Goal: Information Seeking & Learning: Learn about a topic

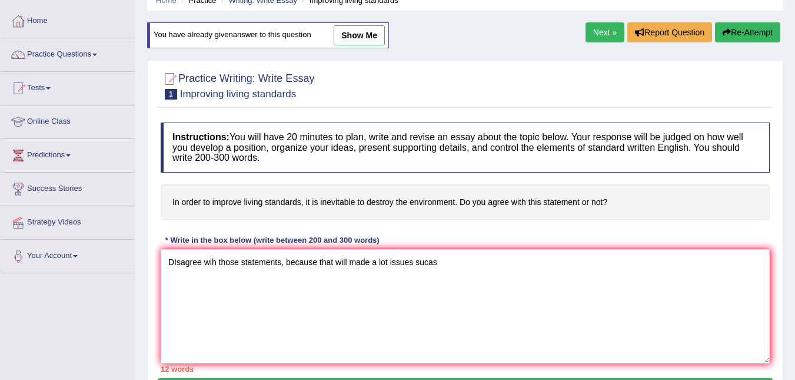
click at [729, 36] on button "Re-Attempt" at bounding box center [747, 32] width 65 height 20
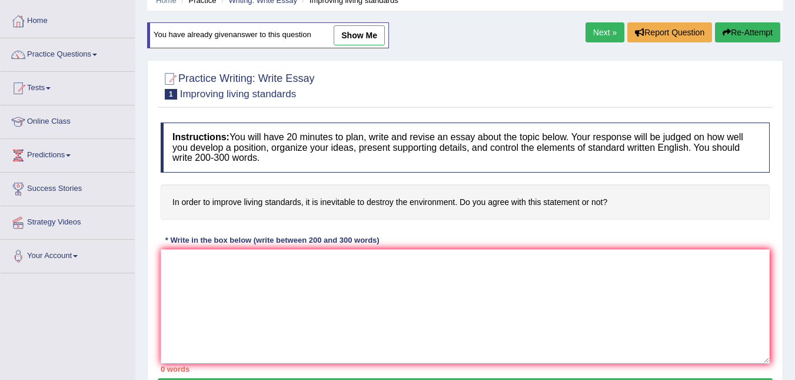
click at [610, 26] on link "Next »" at bounding box center [605, 32] width 39 height 20
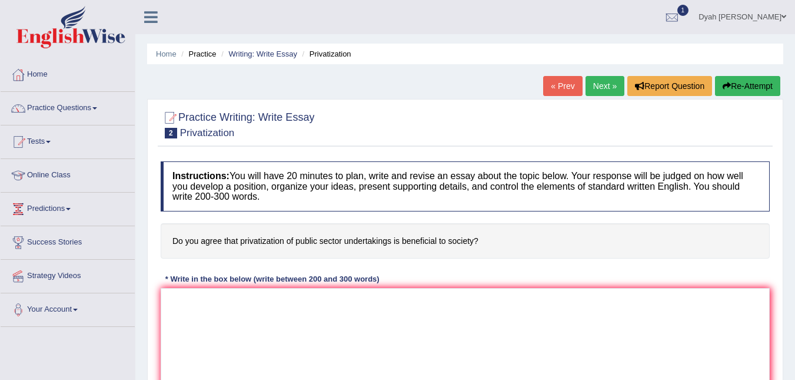
click at [596, 79] on link "Next »" at bounding box center [605, 86] width 39 height 20
drag, startPoint x: 174, startPoint y: 238, endPoint x: 348, endPoint y: 238, distance: 174.8
click at [348, 238] on h4 "One should never judge a person by external appearances. Do you agree or disagr…" at bounding box center [465, 241] width 609 height 36
drag, startPoint x: 270, startPoint y: 114, endPoint x: 297, endPoint y: 180, distance: 71.0
click at [320, 128] on div "Practice Writing: Write Essay 3 External appearances" at bounding box center [465, 125] width 615 height 41
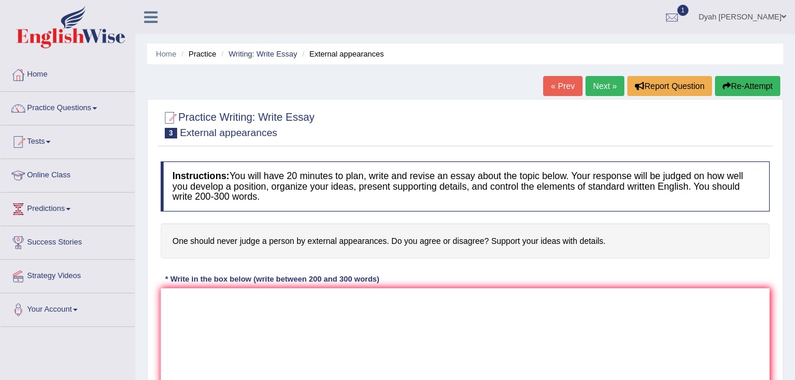
click at [288, 190] on h4 "Instructions: You will have 20 minutes to plan, write and revise an essay about…" at bounding box center [465, 186] width 609 height 50
drag, startPoint x: 285, startPoint y: 192, endPoint x: 280, endPoint y: 223, distance: 31.6
click at [287, 199] on h4 "Instructions: You will have 20 minutes to plan, write and revise an essay about…" at bounding box center [465, 186] width 609 height 50
drag, startPoint x: 383, startPoint y: 235, endPoint x: 253, endPoint y: 256, distance: 131.2
click at [255, 242] on h4 "One should never judge a person by external appearances. Do you agree or disagr…" at bounding box center [465, 241] width 609 height 36
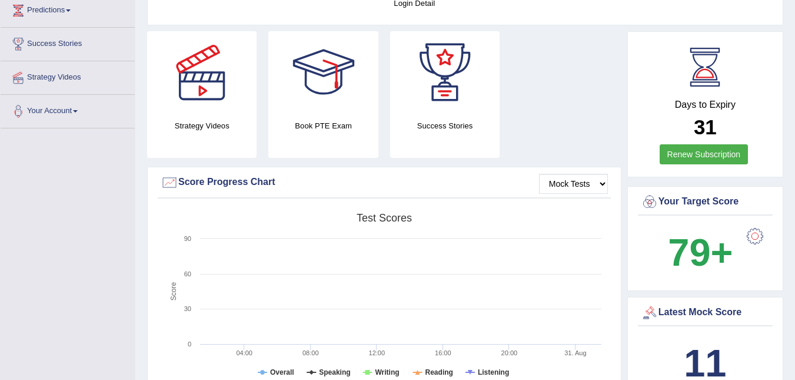
scroll to position [119, 0]
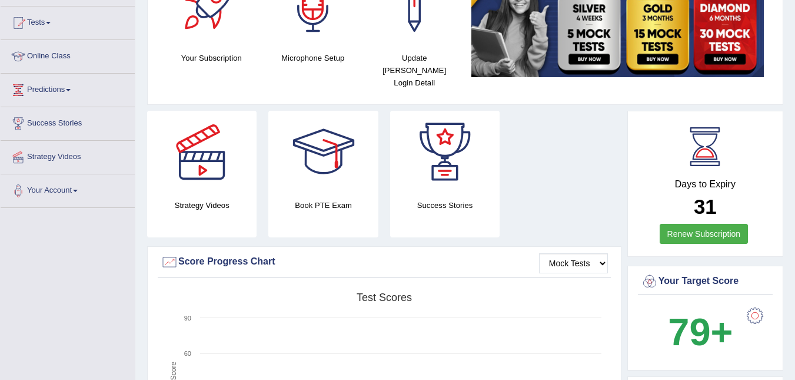
drag, startPoint x: 769, startPoint y: 104, endPoint x: 795, endPoint y: 188, distance: 88.6
click at [795, 192] on html "Toggle navigation Home Practice Questions Speaking Practice Read Aloud Repeat S…" at bounding box center [397, 71] width 795 height 380
click at [79, 91] on link "Predictions" at bounding box center [68, 88] width 134 height 29
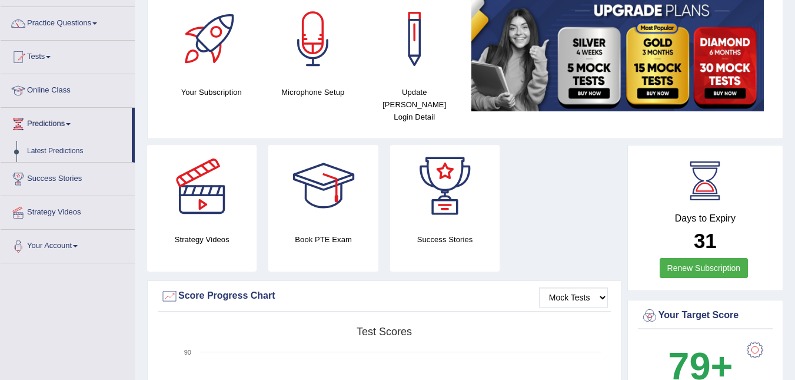
scroll to position [23, 0]
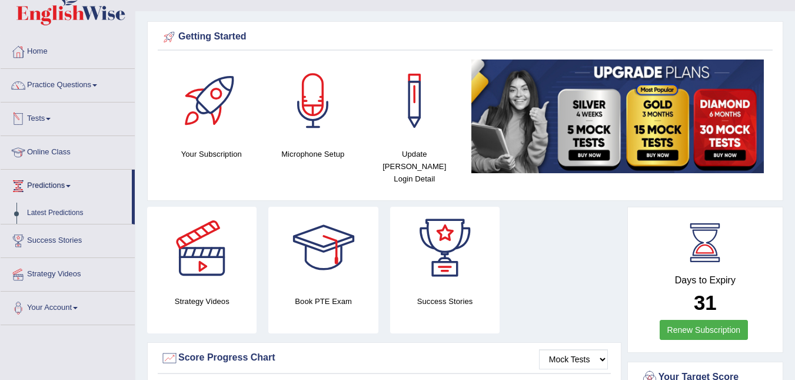
click at [51, 119] on span at bounding box center [48, 119] width 5 height 2
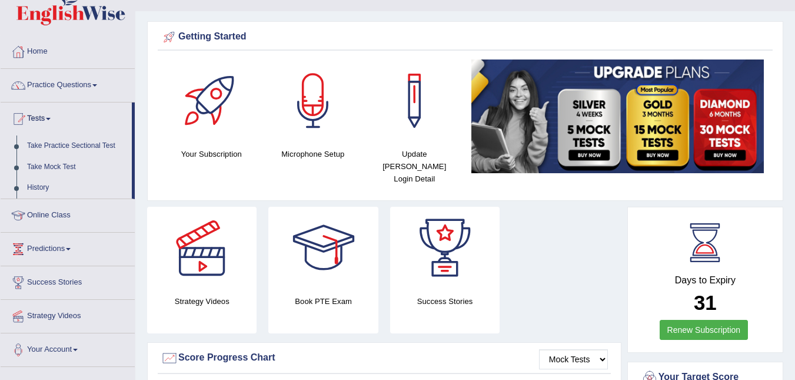
click at [95, 81] on link "Practice Questions" at bounding box center [68, 83] width 134 height 29
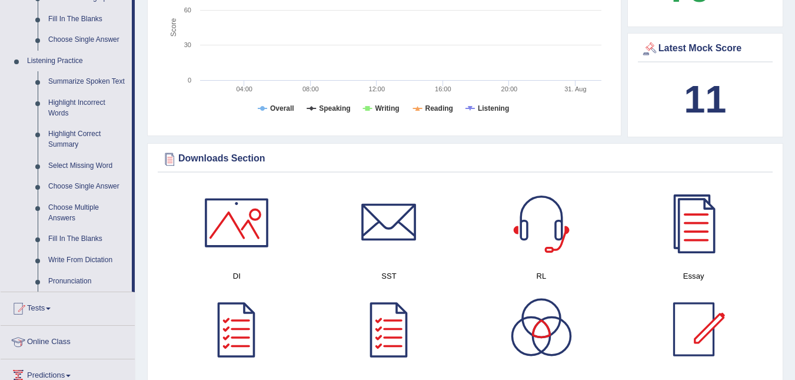
scroll to position [467, 0]
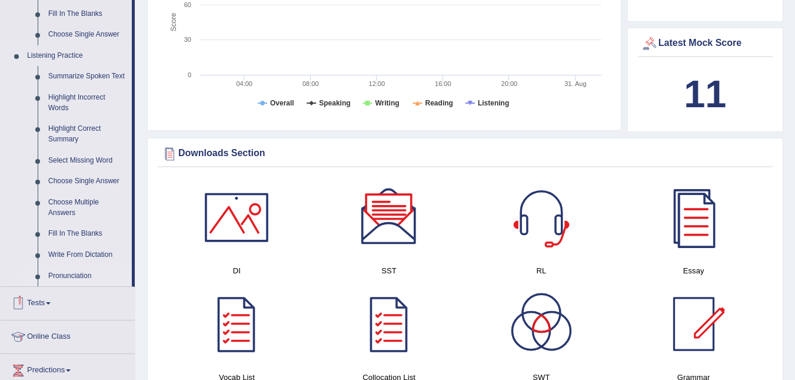
click at [57, 280] on link "Pronunciation" at bounding box center [87, 275] width 89 height 21
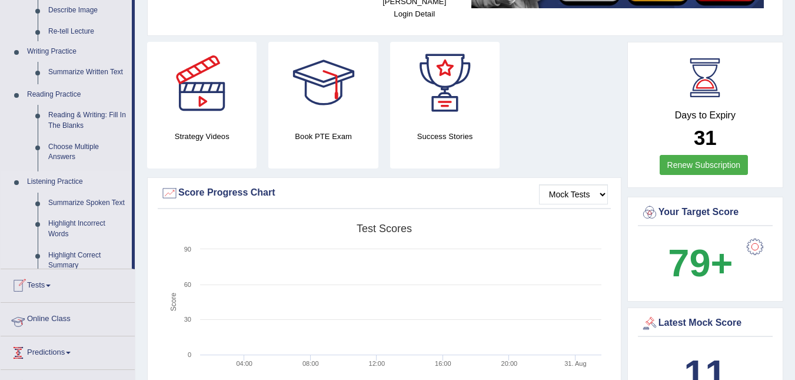
scroll to position [141, 0]
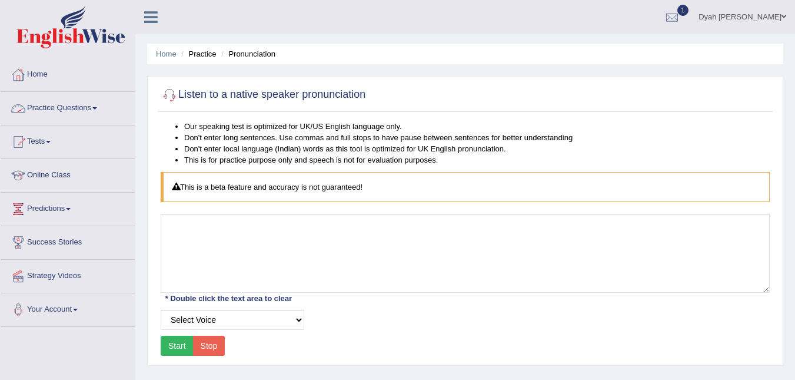
click at [102, 105] on link "Practice Questions" at bounding box center [68, 106] width 134 height 29
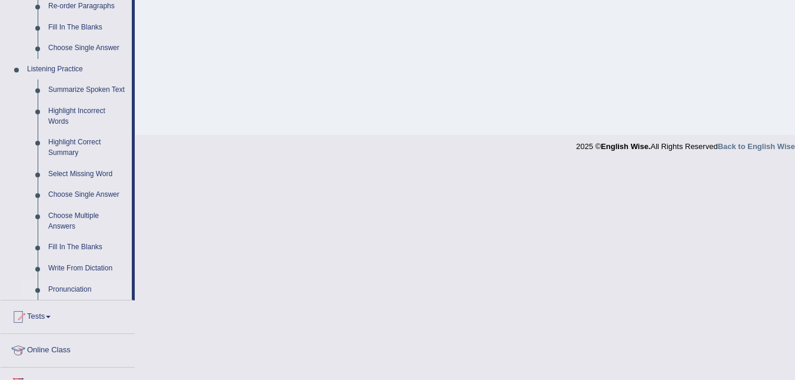
scroll to position [463, 0]
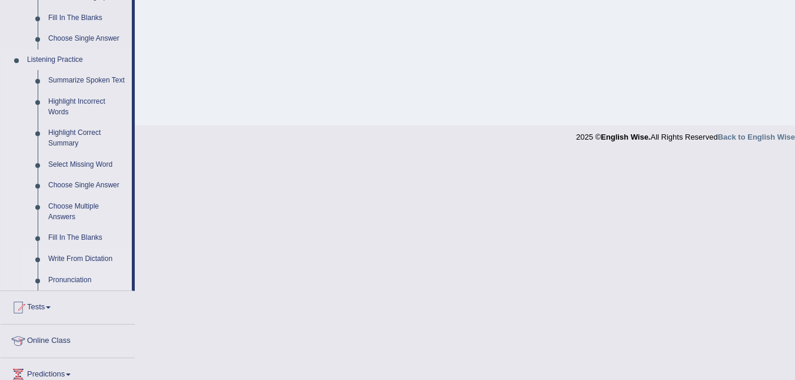
click at [100, 254] on link "Write From Dictation" at bounding box center [87, 258] width 89 height 21
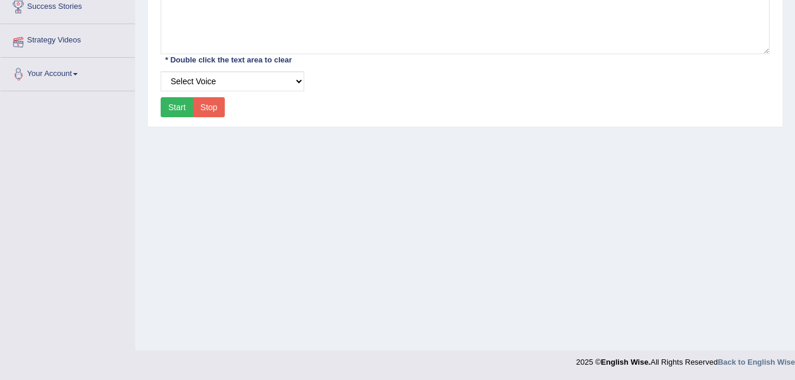
scroll to position [147, 0]
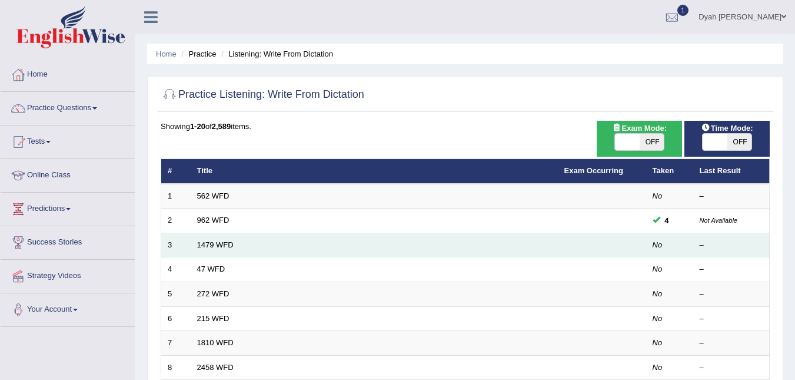
click at [208, 250] on td "1479 WFD" at bounding box center [374, 245] width 367 height 25
click at [211, 241] on link "1479 WFD" at bounding box center [215, 244] width 36 height 9
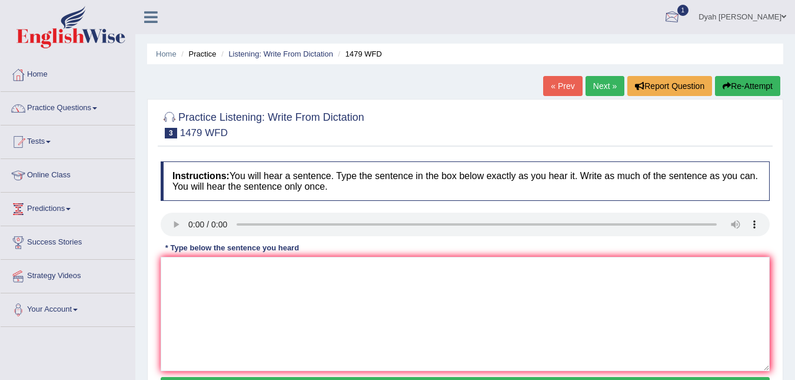
click at [681, 14] on div at bounding box center [672, 18] width 18 height 18
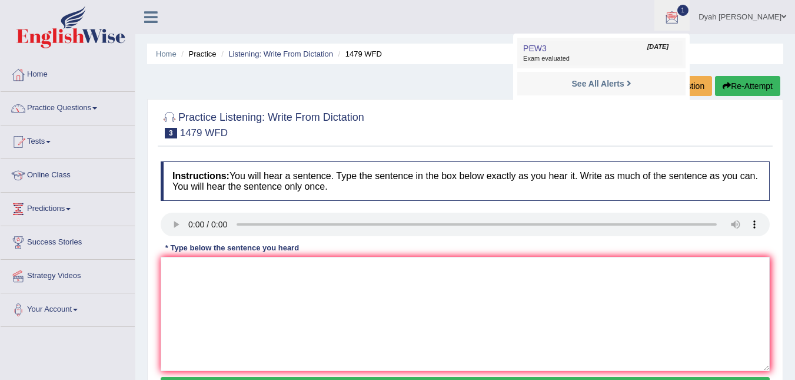
click at [547, 47] on span "PEW3" at bounding box center [535, 48] width 24 height 9
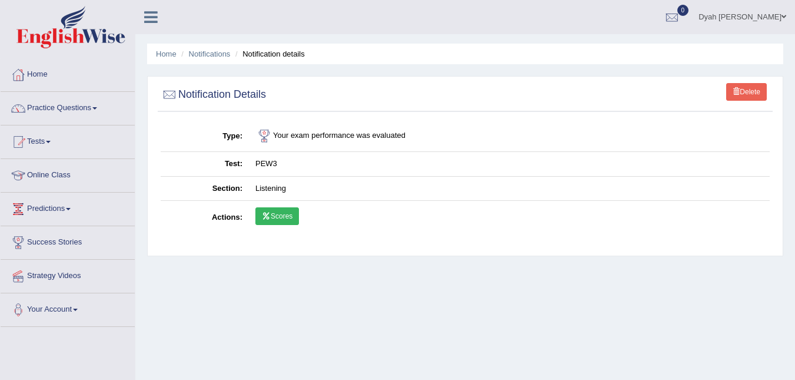
click at [265, 211] on link "Scores" at bounding box center [277, 216] width 44 height 18
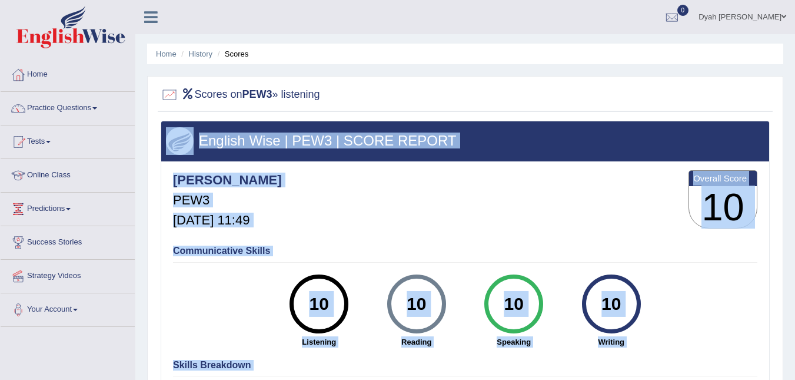
drag, startPoint x: 782, startPoint y: 192, endPoint x: 787, endPoint y: 189, distance: 6.4
click at [787, 189] on div "Home History Scores Scores on PEW3 » listening English Wise | PEW3 | SCORE REPO…" at bounding box center [465, 294] width 660 height 589
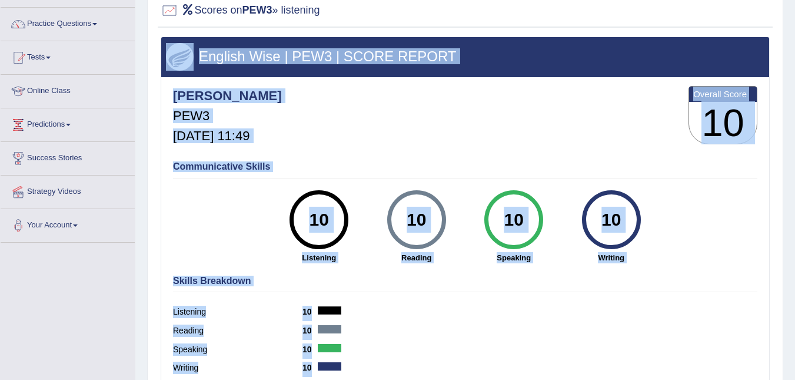
scroll to position [65, 0]
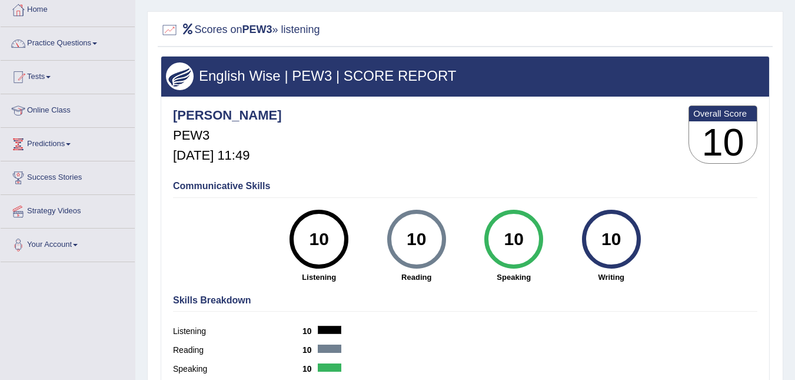
drag, startPoint x: 785, startPoint y: 209, endPoint x: 795, endPoint y: 267, distance: 58.7
click at [795, 268] on html "Toggle navigation Home Practice Questions Speaking Practice Read Aloud Repeat S…" at bounding box center [397, 125] width 795 height 380
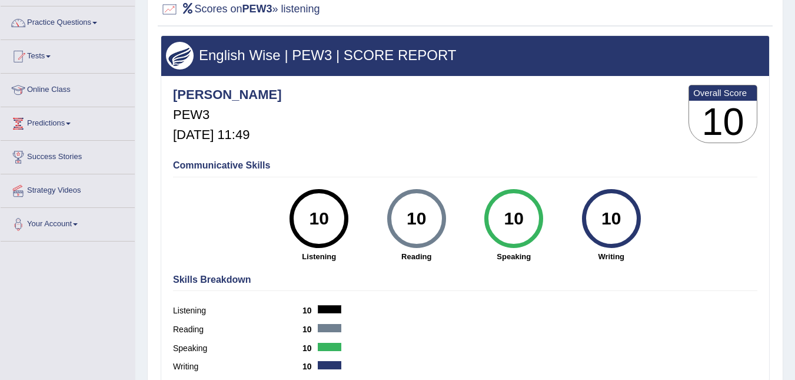
scroll to position [0, 0]
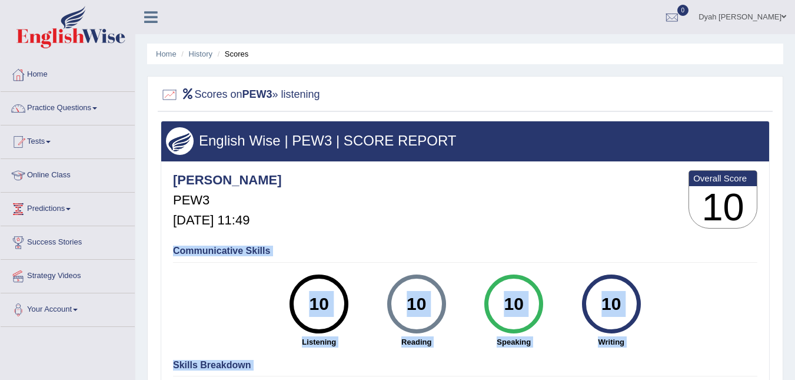
drag, startPoint x: 756, startPoint y: 186, endPoint x: 795, endPoint y: 298, distance: 119.0
click at [795, 314] on html "Toggle navigation Home Practice Questions Speaking Practice Read Aloud Repeat S…" at bounding box center [397, 190] width 795 height 380
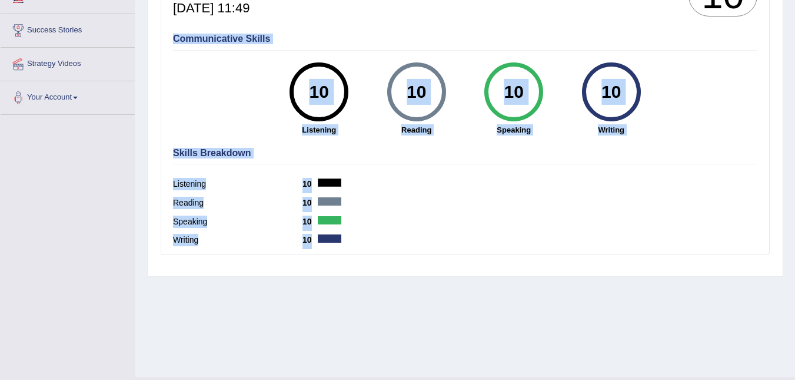
scroll to position [204, 0]
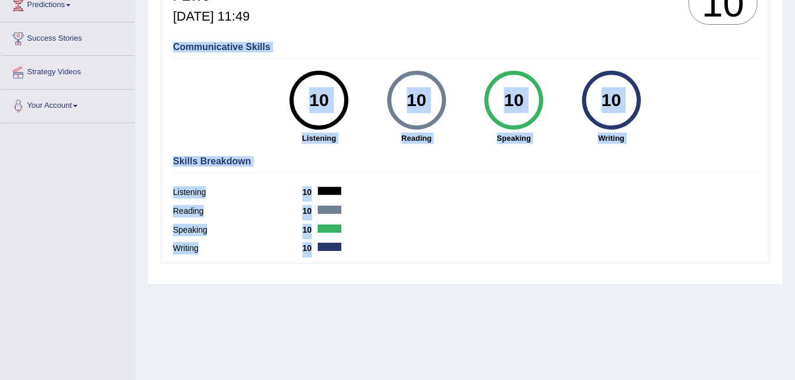
click at [734, 214] on div "Reading 10" at bounding box center [465, 212] width 585 height 19
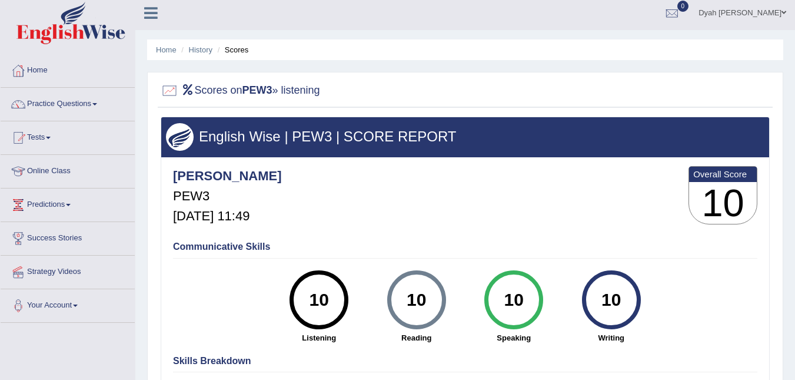
scroll to position [0, 0]
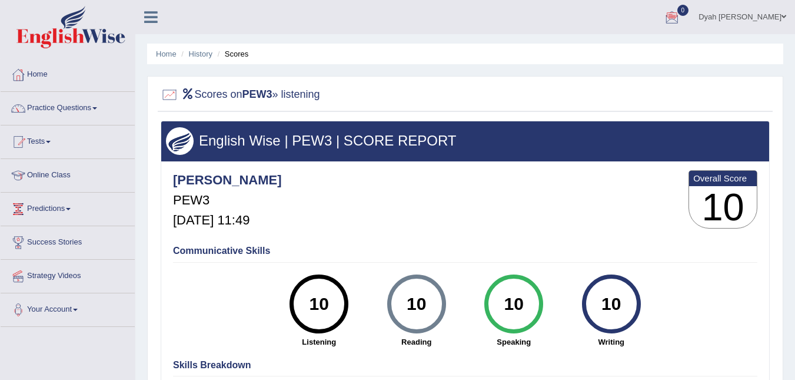
click at [680, 13] on div at bounding box center [672, 18] width 18 height 18
click at [681, 18] on div at bounding box center [672, 18] width 18 height 18
click at [681, 20] on div at bounding box center [672, 18] width 18 height 18
click at [625, 45] on strong "See All Alerts" at bounding box center [598, 49] width 52 height 9
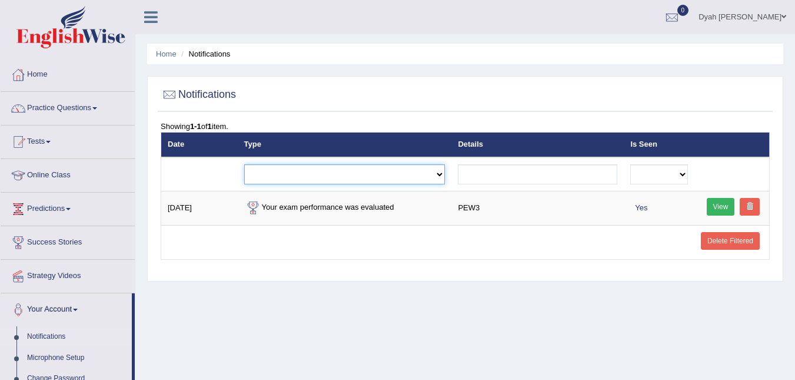
click at [444, 170] on select "Exam evaluated Question report replied Practice question report replied Test as…" at bounding box center [344, 174] width 201 height 20
drag, startPoint x: 350, startPoint y: 299, endPoint x: 353, endPoint y: 292, distance: 7.7
click at [353, 293] on div "Home Notifications Notifications Showing 1-1 of 1 item. Date Type Details Is Se…" at bounding box center [465, 294] width 660 height 589
click at [444, 175] on select "Exam evaluated Question report replied Practice question report replied Test as…" at bounding box center [344, 174] width 201 height 20
click at [320, 285] on div "Home Notifications Notifications Showing 1-1 of 1 item. Date Type Details Is Se…" at bounding box center [465, 294] width 660 height 589
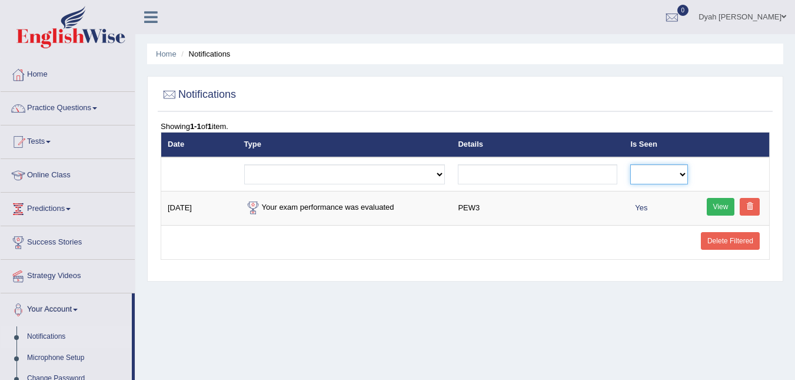
click at [683, 171] on select "No Yes" at bounding box center [659, 174] width 58 height 20
click at [443, 285] on div "Home Notifications Notifications Showing 1-1 of 1 item. Date Type Details Is Se…" at bounding box center [465, 294] width 660 height 589
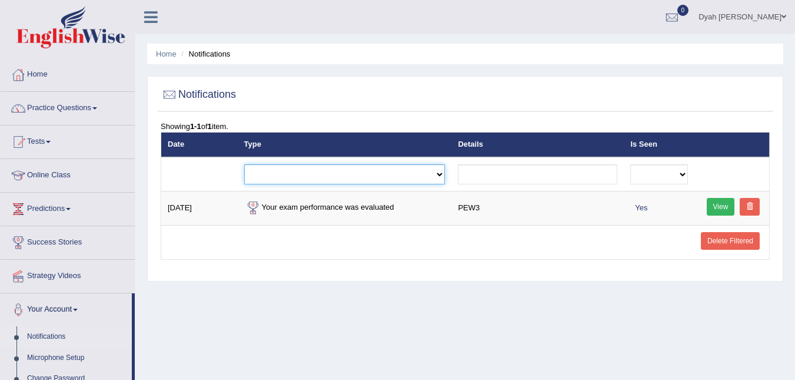
click at [446, 175] on select "Exam evaluated Question report replied Practice question report replied Test as…" at bounding box center [344, 174] width 201 height 20
drag, startPoint x: 483, startPoint y: 302, endPoint x: 482, endPoint y: 289, distance: 13.0
click at [483, 291] on div "Home Notifications Notifications Showing 1-1 of 1 item. Date Type Details Is Se…" at bounding box center [465, 294] width 660 height 589
click at [444, 177] on select "Exam evaluated Question report replied Practice question report replied Test as…" at bounding box center [344, 174] width 201 height 20
click at [444, 174] on select "Exam evaluated Question report replied Practice question report replied Test as…" at bounding box center [344, 174] width 201 height 20
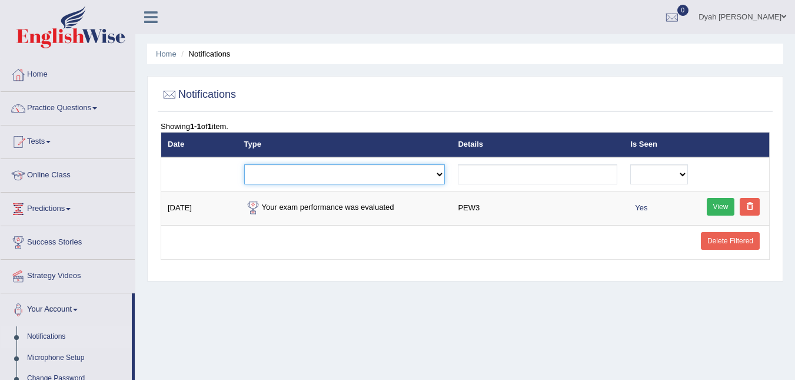
click at [444, 175] on select "Exam evaluated Question report replied Practice question report replied Test as…" at bounding box center [344, 174] width 201 height 20
click at [301, 306] on div "Home Notifications Notifications Showing 1-1 of 1 item. Date Type Details Is Se…" at bounding box center [465, 294] width 660 height 589
click at [446, 172] on select "Exam evaluated Question report replied Practice question report replied Test as…" at bounding box center [344, 174] width 201 height 20
click at [346, 300] on div "Home Notifications Notifications Showing 1-1 of 1 item. Date Type Details Is Se…" at bounding box center [465, 294] width 660 height 589
click at [446, 172] on select "Exam evaluated Question report replied Practice question report replied Test as…" at bounding box center [344, 174] width 201 height 20
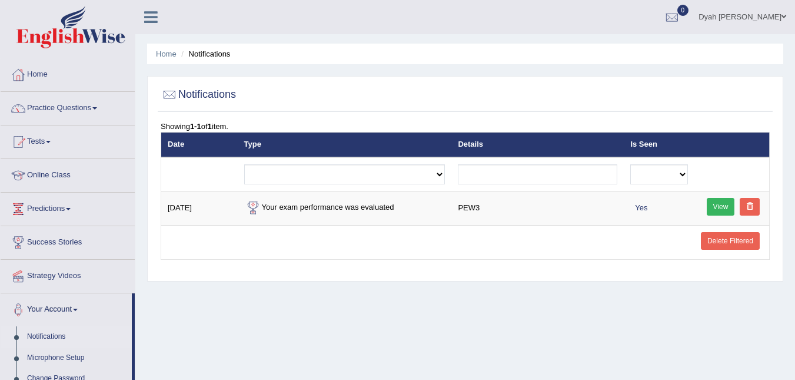
click at [413, 310] on div "Home Notifications Notifications Showing 1-1 of 1 item. Date Type Details Is Se…" at bounding box center [465, 294] width 660 height 589
click at [685, 174] on select "No Yes" at bounding box center [659, 174] width 58 height 20
click at [498, 175] on input "text" at bounding box center [538, 174] width 160 height 20
click at [341, 248] on td at bounding box center [345, 242] width 214 height 34
click at [446, 171] on select "Exam evaluated Question report replied Practice question report replied Test as…" at bounding box center [344, 174] width 201 height 20
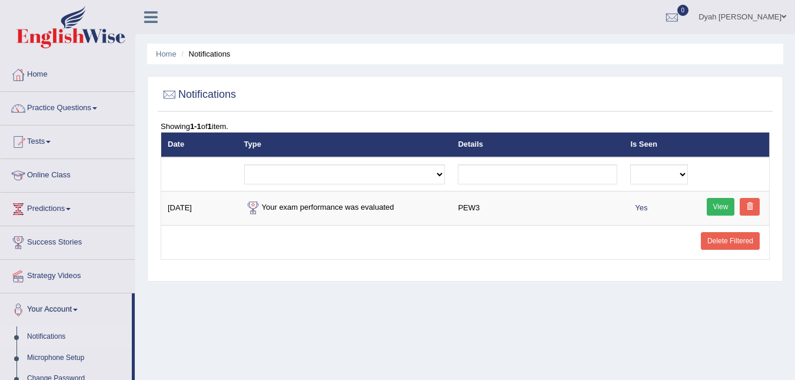
click at [420, 301] on div "Home Notifications Notifications Showing 1-1 of 1 item. Date Type Details Is Se…" at bounding box center [465, 294] width 660 height 589
click at [443, 174] on select "Exam evaluated Question report replied Practice question report replied Test as…" at bounding box center [344, 174] width 201 height 20
drag, startPoint x: 440, startPoint y: 290, endPoint x: 441, endPoint y: 282, distance: 7.7
click at [441, 287] on div "Home Notifications Notifications Showing 1-1 of 1 item. Date Type Details Is Se…" at bounding box center [465, 294] width 660 height 589
click at [446, 173] on select "Exam evaluated Question report replied Practice question report replied Test as…" at bounding box center [344, 174] width 201 height 20
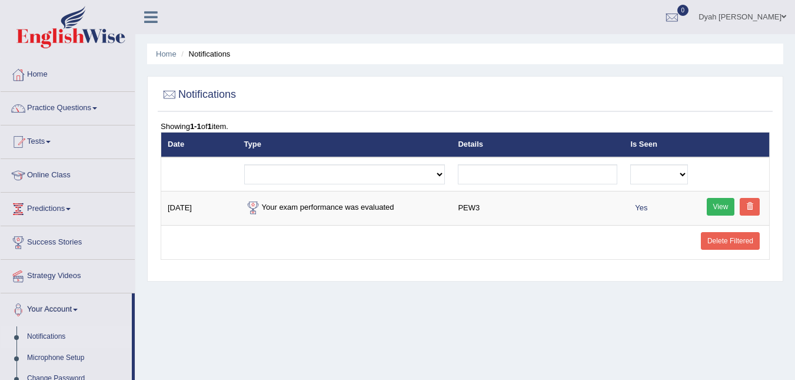
drag, startPoint x: 549, startPoint y: 303, endPoint x: 510, endPoint y: 253, distance: 62.5
click at [530, 277] on div "Home Notifications Notifications Showing 1-1 of 1 item. Date Type Details Is Se…" at bounding box center [465, 294] width 660 height 589
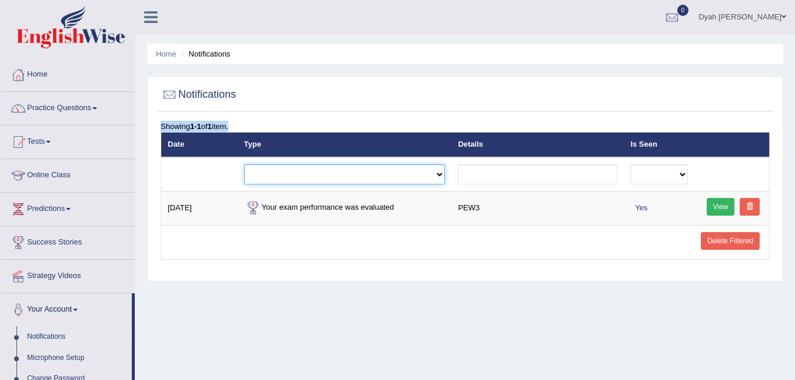
click at [443, 170] on select "Exam evaluated Question report replied Practice question report replied Test as…" at bounding box center [344, 174] width 201 height 20
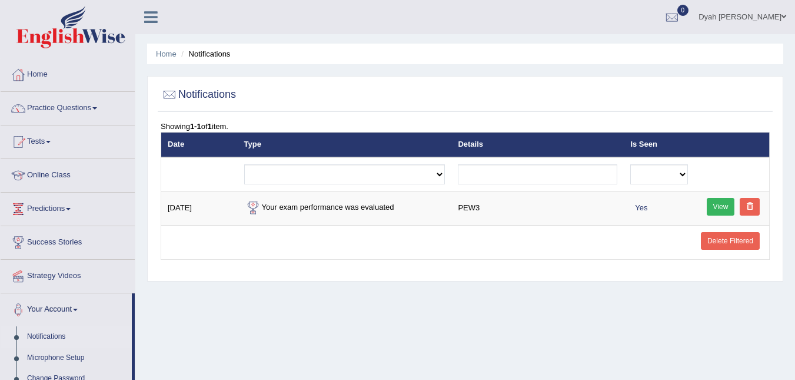
click at [359, 289] on div "Home Notifications Notifications Showing 1-1 of 1 item. Date Type Details Is Se…" at bounding box center [465, 294] width 660 height 589
click at [441, 174] on select "Exam evaluated Question report replied Practice question report replied Test as…" at bounding box center [344, 174] width 201 height 20
select select "test_assigned"
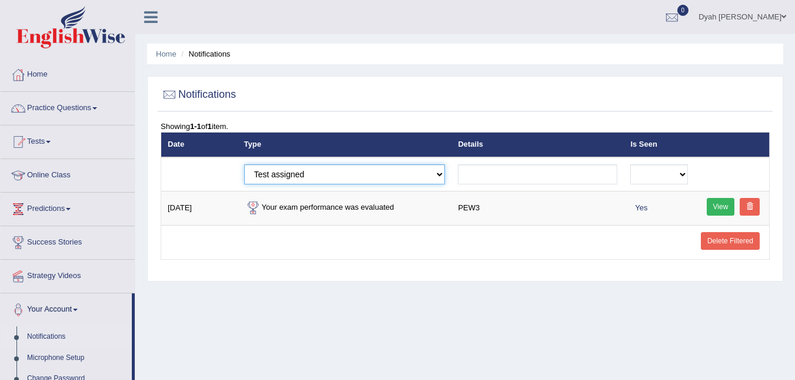
click at [244, 164] on select "Exam evaluated Question report replied Practice question report replied Test as…" at bounding box center [344, 174] width 201 height 20
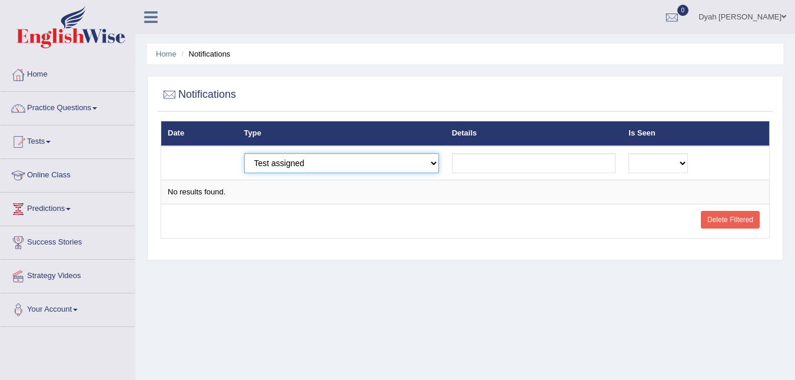
click at [439, 168] on select "Exam evaluated Question report replied Practice question report replied Test as…" at bounding box center [341, 163] width 195 height 20
select select "exam_evaluated"
click at [244, 153] on select "Exam evaluated Question report replied Practice question report replied Test as…" at bounding box center [341, 163] width 195 height 20
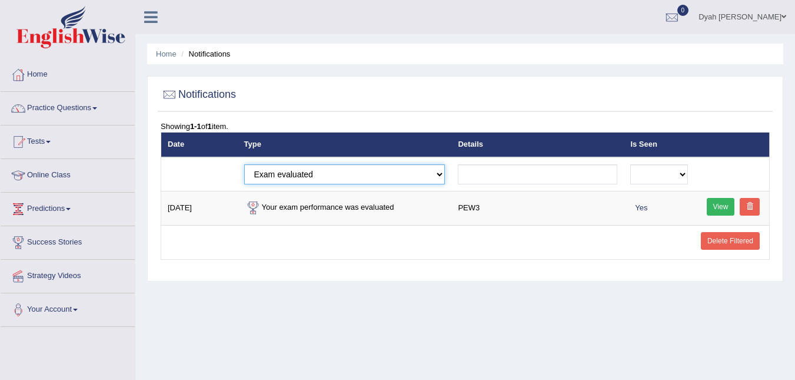
click at [446, 172] on select "Exam evaluated Question report replied Practice question report replied Test as…" at bounding box center [344, 174] width 201 height 20
select select "question_report_replied"
click at [244, 164] on select "Exam evaluated Question report replied Practice question report replied Test as…" at bounding box center [344, 174] width 201 height 20
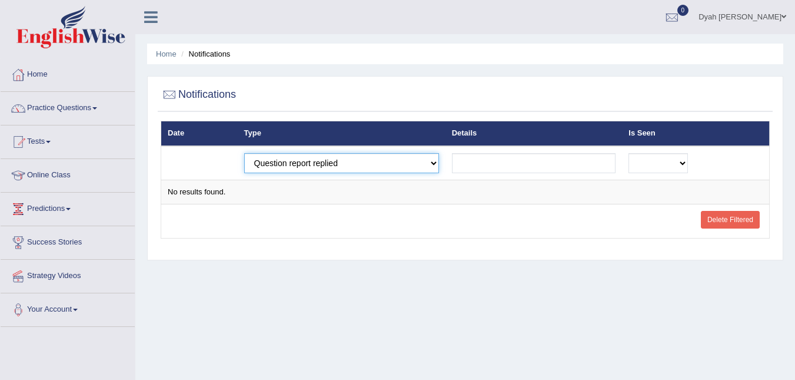
click at [439, 166] on select "Exam evaluated Question report replied Practice question report replied Test as…" at bounding box center [341, 163] width 195 height 20
select select "practice_question_report_replied"
click at [244, 153] on select "Exam evaluated Question report replied Practice question report replied Test as…" at bounding box center [341, 163] width 195 height 20
click at [439, 166] on select "Exam evaluated Question report replied Practice question report replied Test as…" at bounding box center [341, 163] width 195 height 20
select select "exam_evaluated"
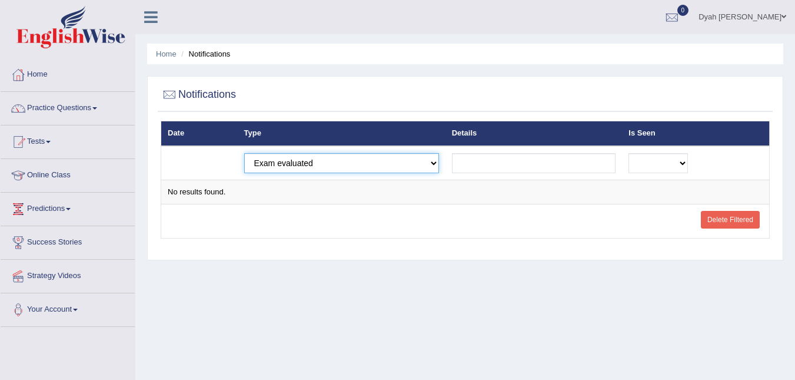
click at [244, 153] on select "Exam evaluated Question report replied Practice question report replied Test as…" at bounding box center [341, 163] width 195 height 20
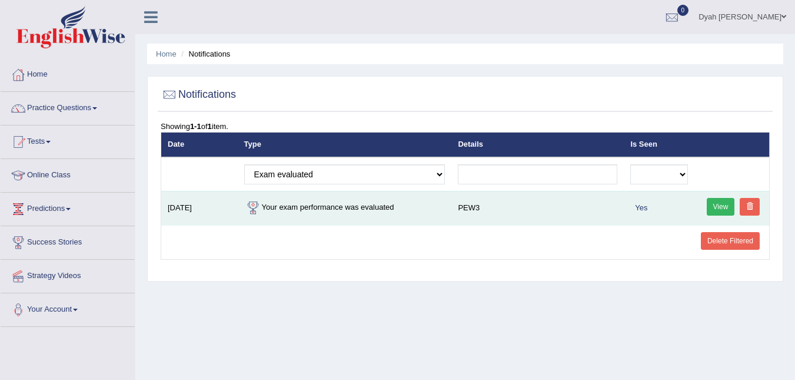
click at [722, 210] on link "View" at bounding box center [721, 207] width 28 height 18
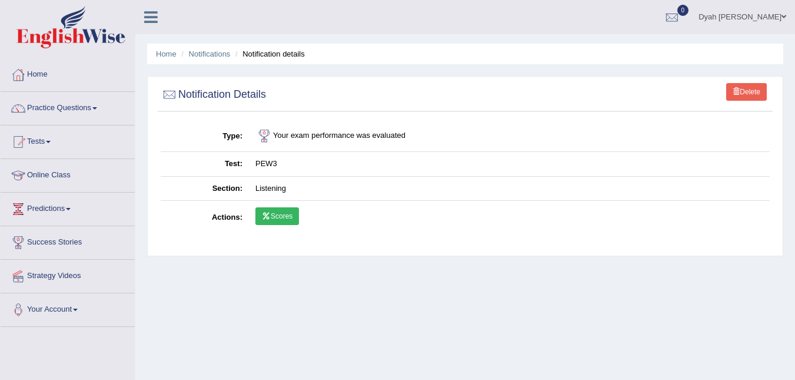
click at [288, 212] on link "Scores" at bounding box center [277, 216] width 44 height 18
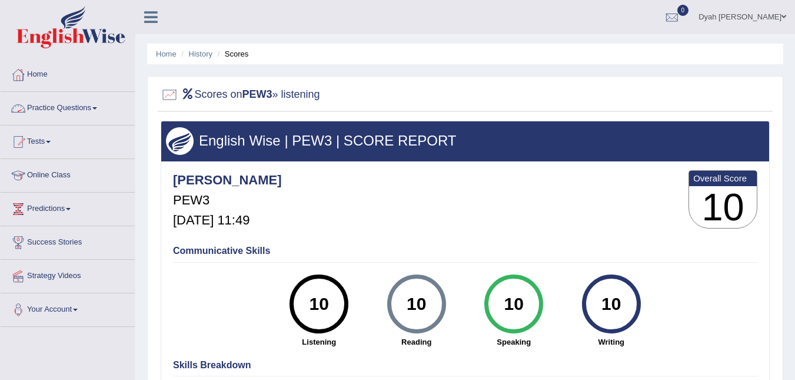
click at [100, 104] on link "Practice Questions" at bounding box center [68, 106] width 134 height 29
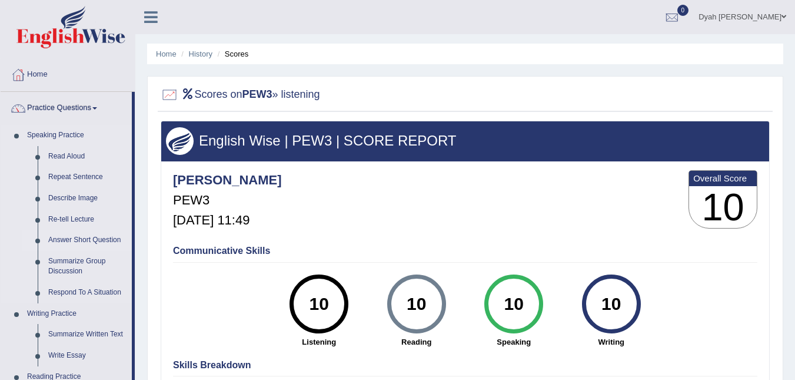
click at [96, 241] on link "Answer Short Question" at bounding box center [87, 240] width 89 height 21
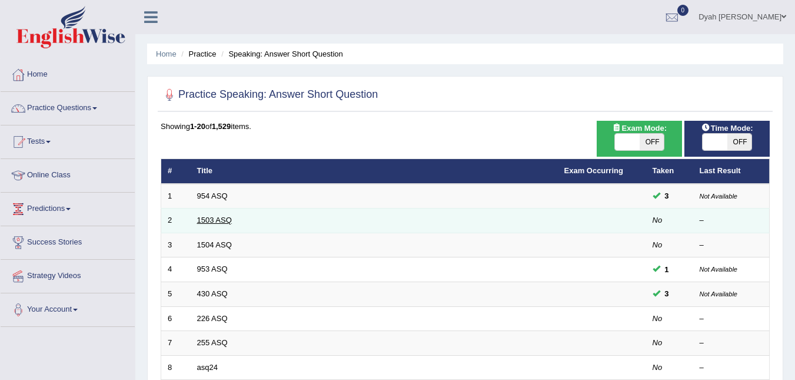
click at [225, 218] on link "1503 ASQ" at bounding box center [214, 219] width 35 height 9
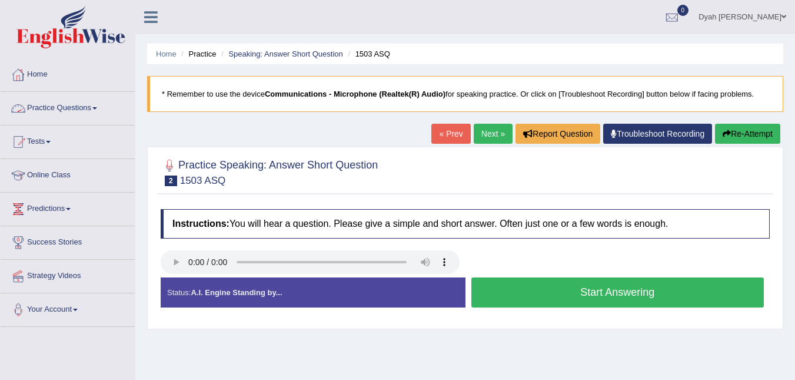
click link "Practice Questions"
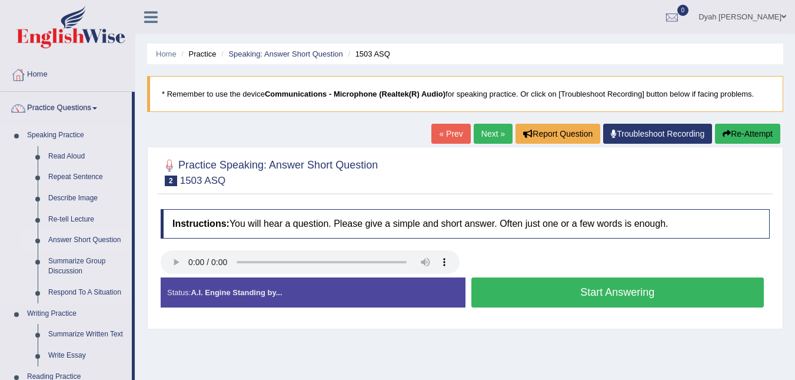
click link "Answer Short Question"
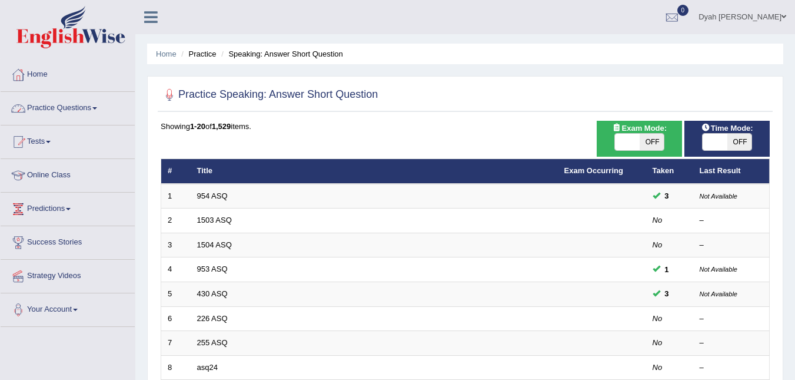
click at [94, 106] on link "Practice Questions" at bounding box center [68, 106] width 134 height 29
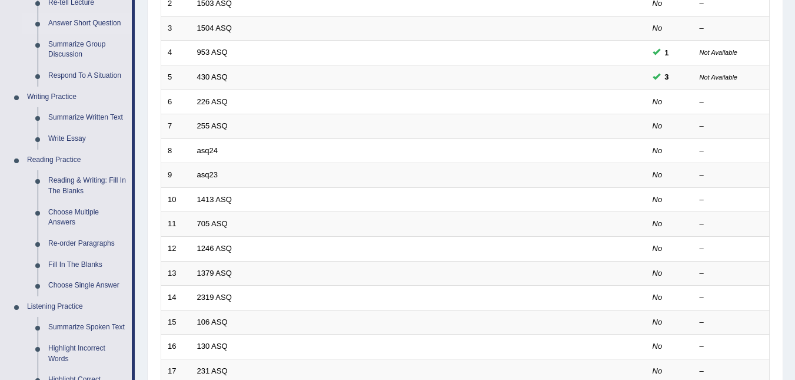
scroll to position [240, 0]
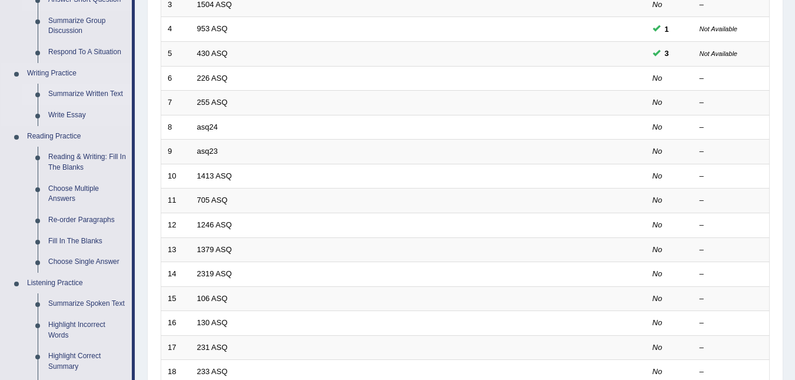
click at [79, 91] on link "Summarize Written Text" at bounding box center [87, 94] width 89 height 21
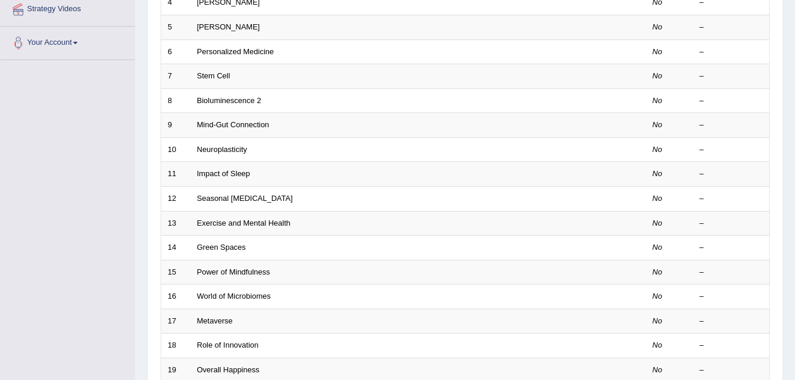
scroll to position [235, 0]
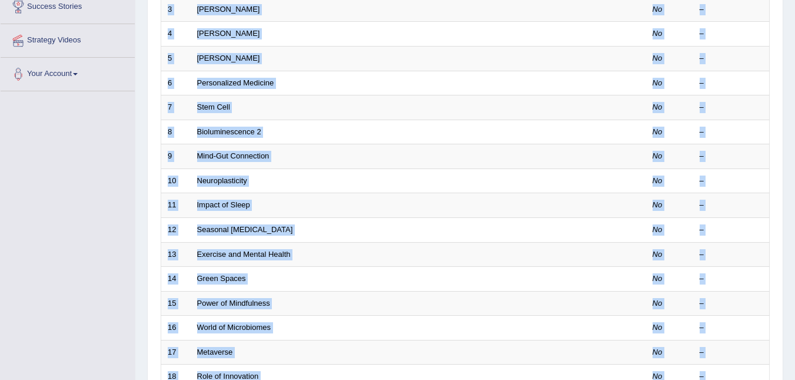
drag, startPoint x: 788, startPoint y: 258, endPoint x: 776, endPoint y: 223, distance: 37.8
click at [776, 223] on div "Home Practice Writing: Summarize Written Text Practice Writing: Summarize Writt…" at bounding box center [465, 140] width 660 height 750
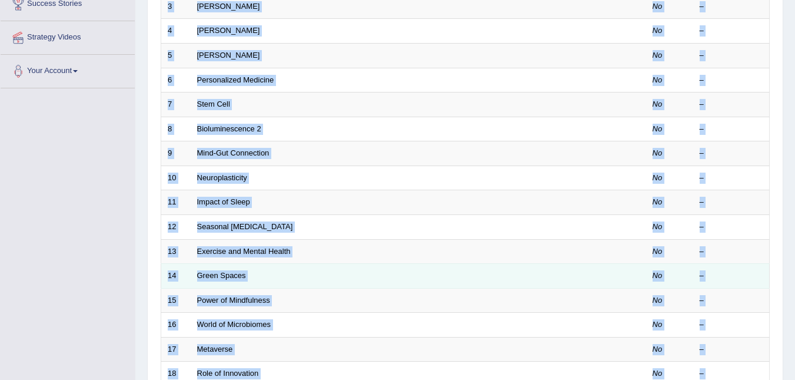
click at [759, 270] on div "–" at bounding box center [732, 275] width 64 height 11
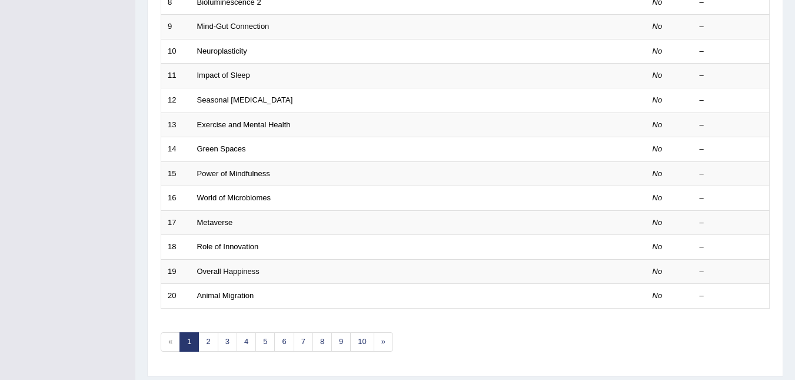
scroll to position [400, 0]
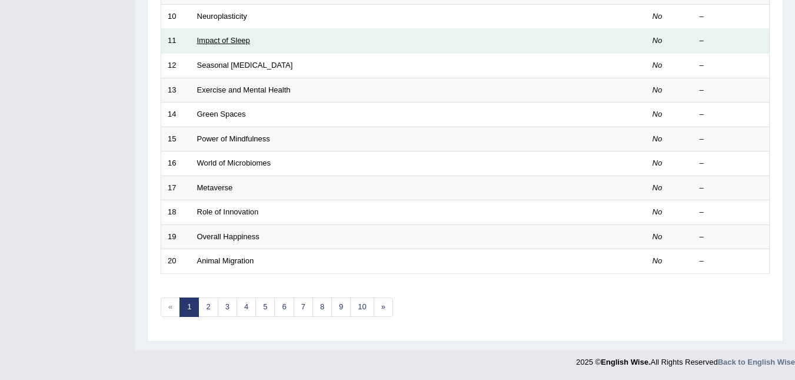
click at [211, 44] on link "Impact of Sleep" at bounding box center [223, 40] width 53 height 9
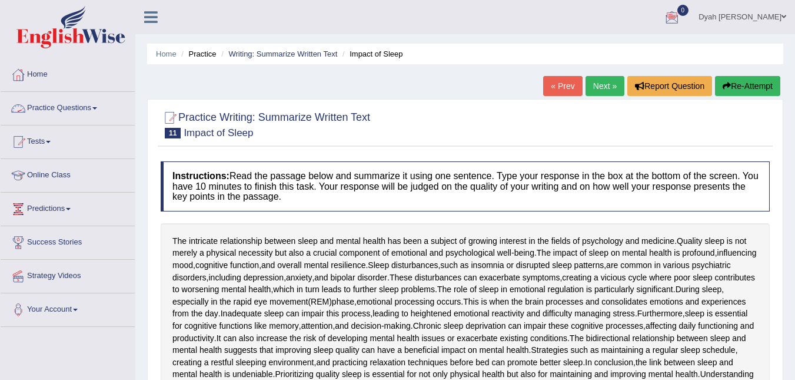
click at [101, 108] on link "Practice Questions" at bounding box center [68, 106] width 134 height 29
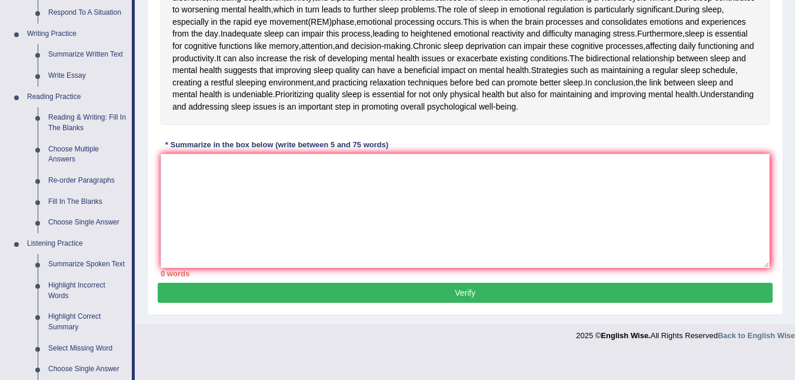
scroll to position [289, 0]
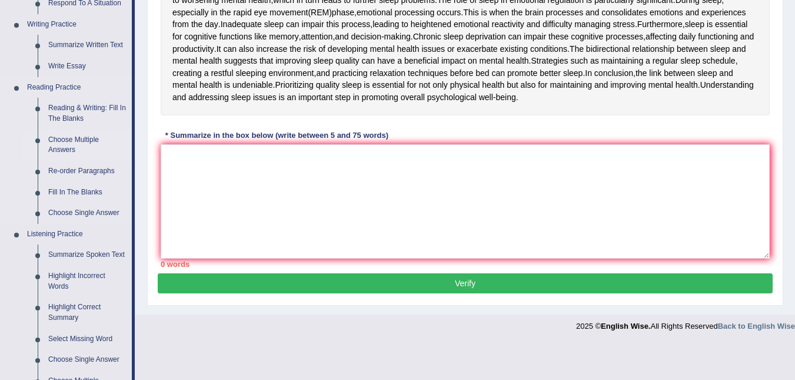
click at [69, 144] on link "Choose Multiple Answers" at bounding box center [87, 145] width 89 height 31
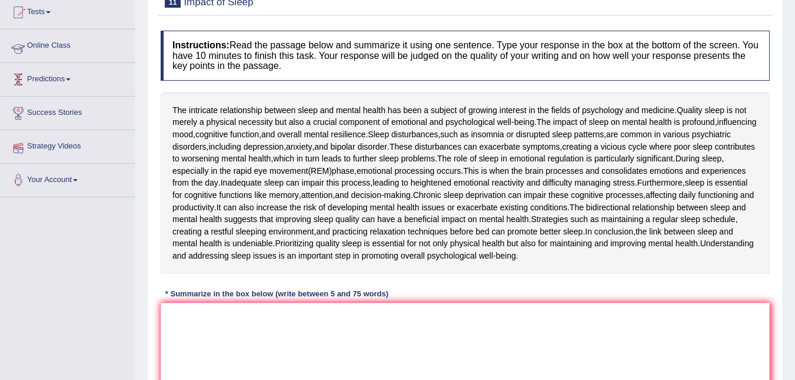
scroll to position [143, 0]
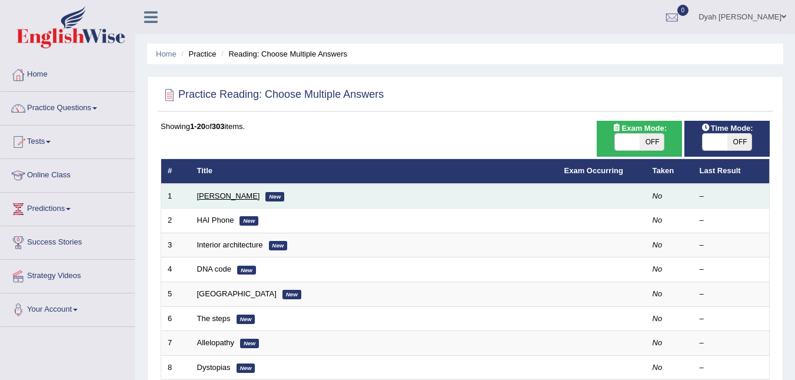
click at [223, 192] on link "[PERSON_NAME]" at bounding box center [228, 195] width 63 height 9
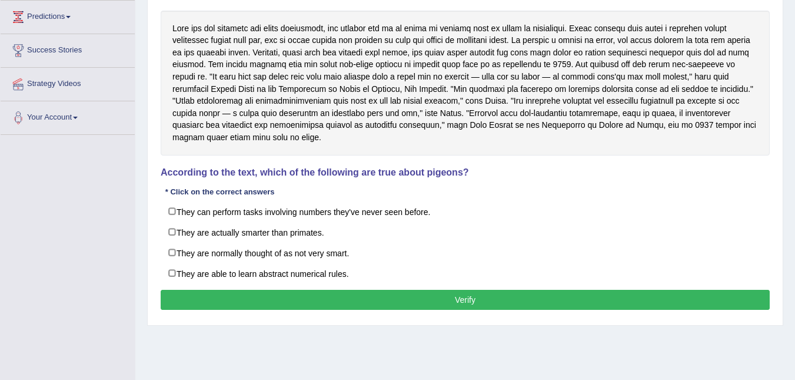
scroll to position [192, 0]
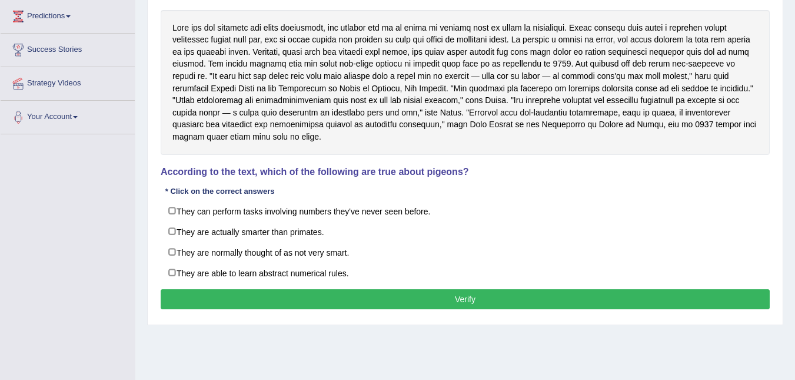
drag, startPoint x: 632, startPoint y: 111, endPoint x: 546, endPoint y: 122, distance: 86.7
click at [569, 121] on div at bounding box center [465, 82] width 609 height 145
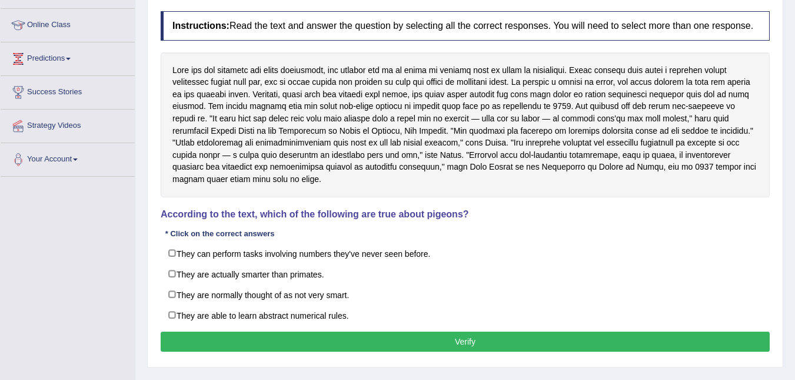
scroll to position [157, 0]
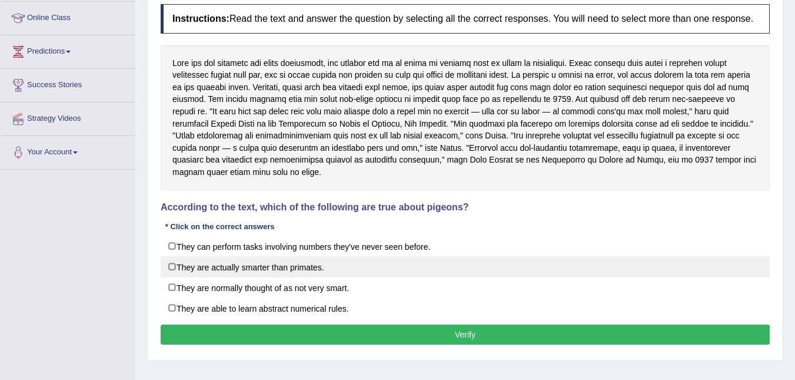
click at [173, 262] on label "They are actually smarter than primates." at bounding box center [465, 266] width 609 height 21
checkbox input "true"
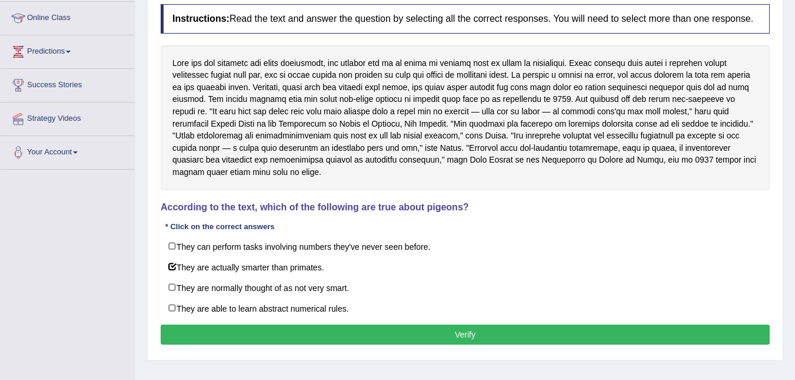
click at [468, 336] on button "Verify" at bounding box center [465, 334] width 609 height 20
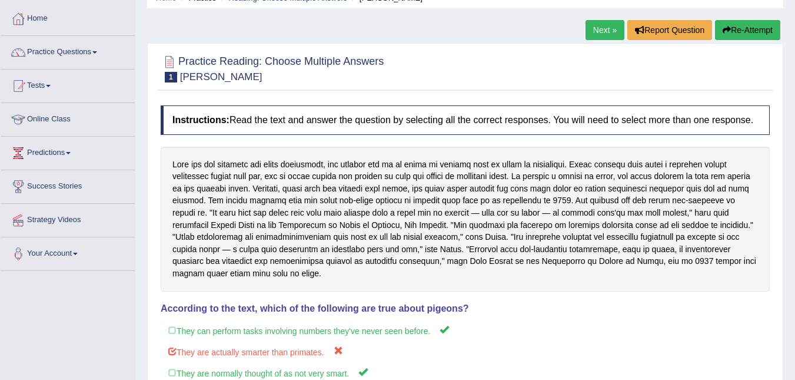
scroll to position [47, 0]
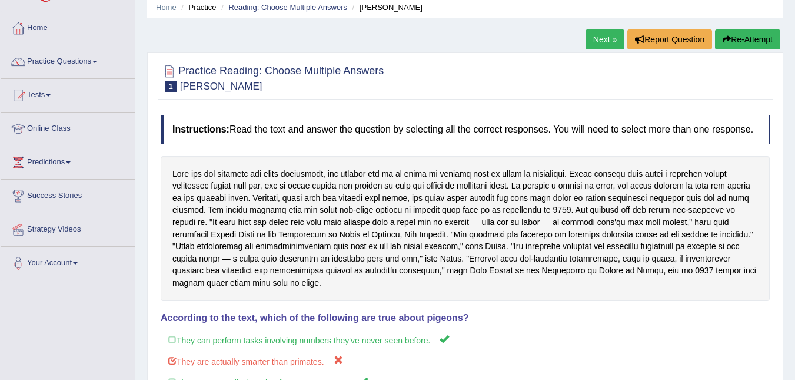
click at [755, 36] on button "Re-Attempt" at bounding box center [747, 39] width 65 height 20
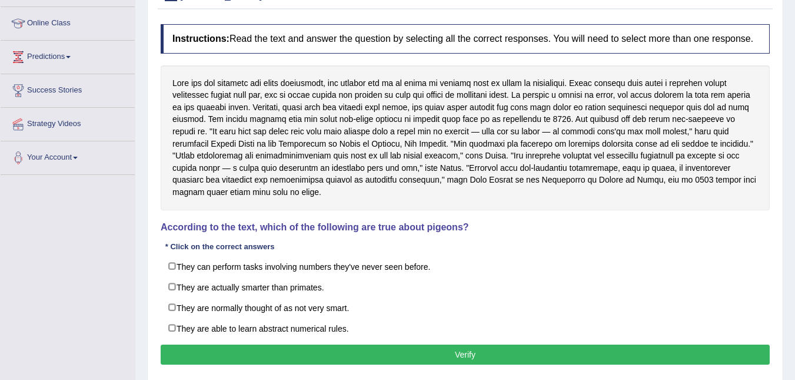
scroll to position [150, 0]
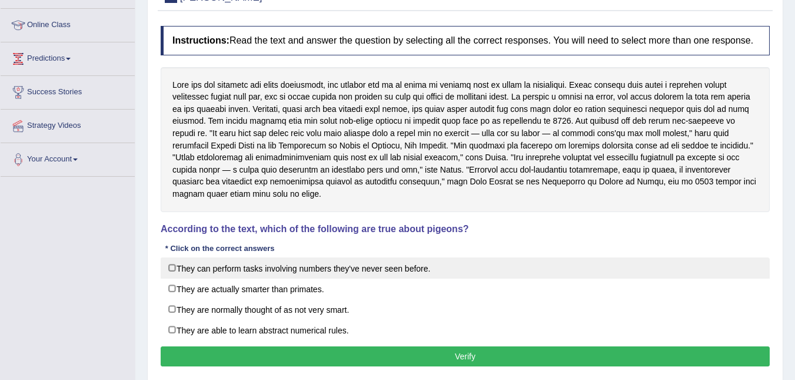
click at [176, 264] on label "They can perform tasks involving numbers they've never seen before." at bounding box center [465, 267] width 609 height 21
checkbox input "true"
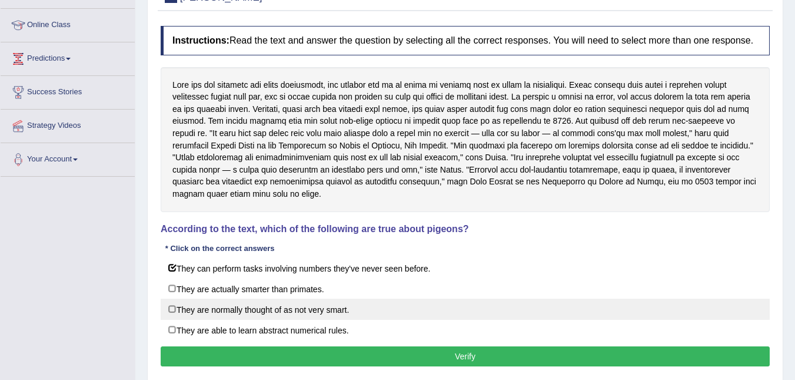
drag, startPoint x: 172, startPoint y: 308, endPoint x: 174, endPoint y: 316, distance: 7.9
click at [174, 309] on label "They are normally thought of as not very smart." at bounding box center [465, 308] width 609 height 21
checkbox input "true"
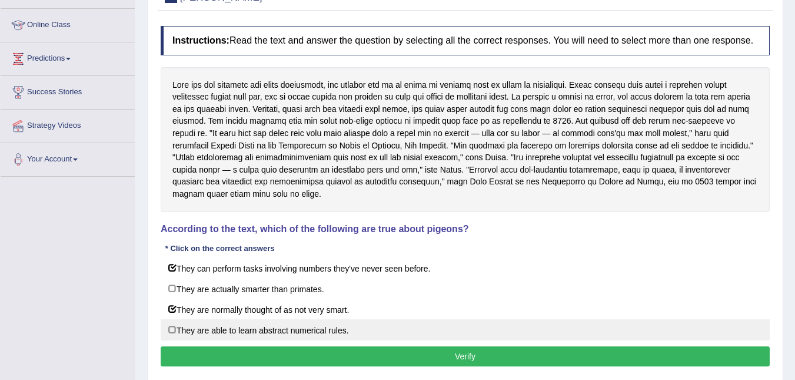
click at [171, 331] on label "They are able to learn abstract numerical rules." at bounding box center [465, 329] width 609 height 21
checkbox input "true"
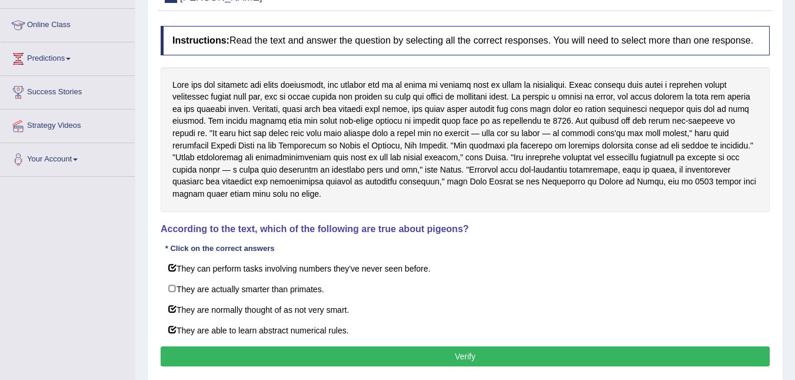
click at [472, 360] on button "Verify" at bounding box center [465, 356] width 609 height 20
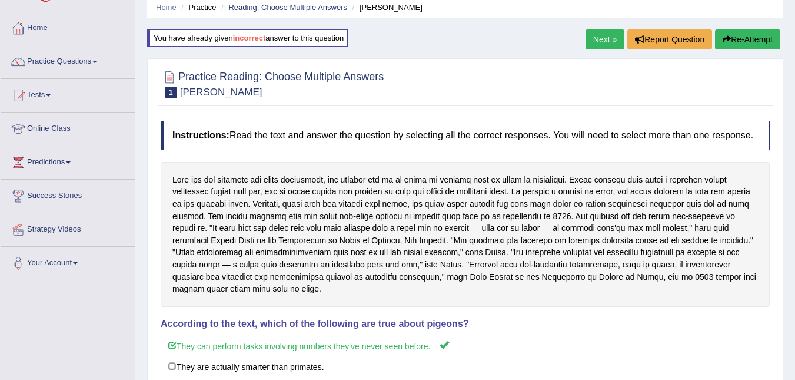
scroll to position [42, 0]
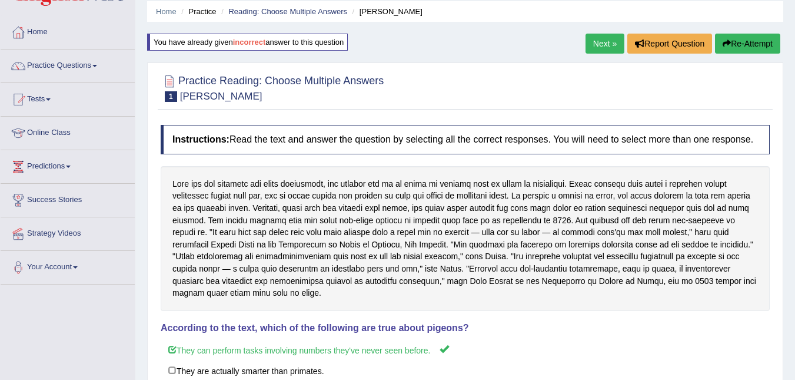
click at [604, 32] on div "Home Practice Reading: Choose Multiple Answers Damian Scarf You have already gi…" at bounding box center [465, 252] width 660 height 589
click at [599, 41] on link "Next »" at bounding box center [605, 44] width 39 height 20
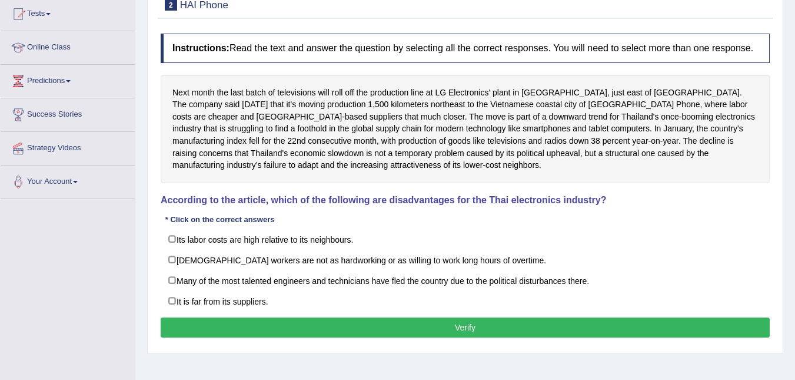
scroll to position [160, 0]
